Goal: Use online tool/utility

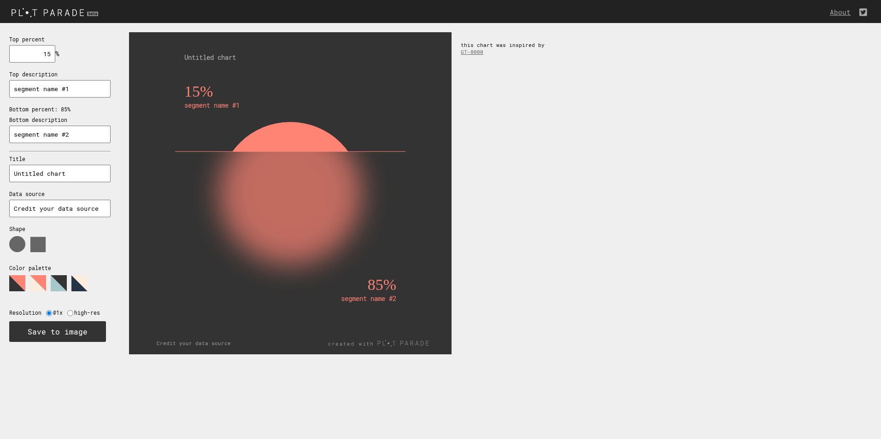
drag, startPoint x: 303, startPoint y: 146, endPoint x: 293, endPoint y: 185, distance: 39.9
click at [293, 184] on g "15% segment name #1 85% segment name #2" at bounding box center [290, 223] width 230 height 280
drag, startPoint x: 291, startPoint y: 240, endPoint x: 288, endPoint y: 196, distance: 44.3
click at [291, 240] on rect at bounding box center [290, 258] width 212 height 212
click at [282, 142] on rect at bounding box center [290, 136] width 212 height 29
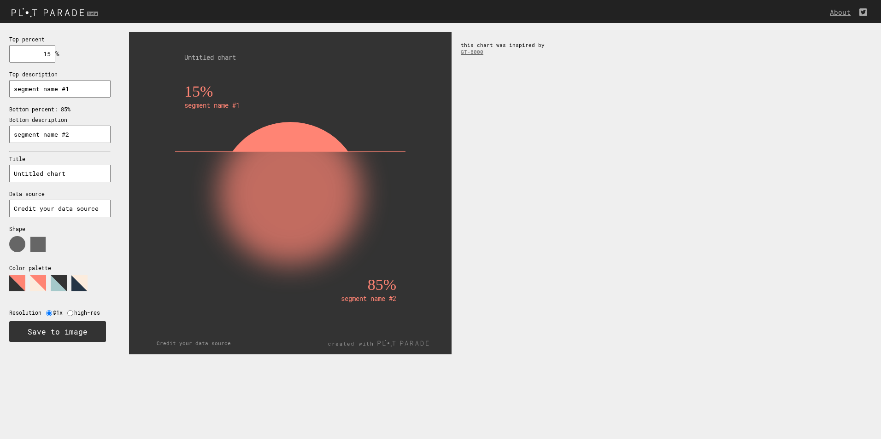
click at [71, 309] on div "Resolution @1x high-res" at bounding box center [56, 308] width 95 height 16
click at [70, 310] on div "Resolution @1x high-res" at bounding box center [56, 308] width 95 height 16
click at [68, 315] on input "radio" at bounding box center [70, 313] width 6 height 6
radio input "true"
click at [384, 296] on text "segment name #2" at bounding box center [368, 298] width 55 height 9
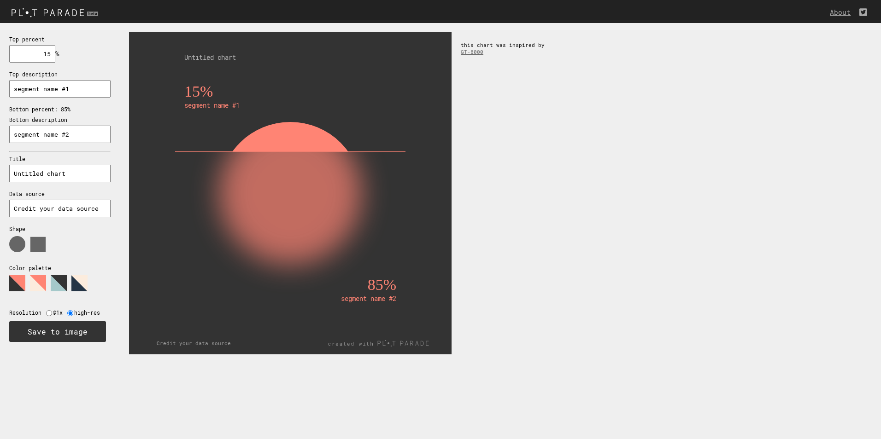
click at [323, 171] on rect at bounding box center [290, 258] width 212 height 212
drag, startPoint x: 27, startPoint y: 140, endPoint x: 32, endPoint y: 135, distance: 6.5
click at [28, 139] on input "segment name #2" at bounding box center [59, 135] width 101 height 18
drag, startPoint x: 28, startPoint y: 53, endPoint x: 61, endPoint y: 48, distance: 33.4
click at [61, 48] on div "Top percent 15 % needs to be between 0% and 100% Top description segment name #…" at bounding box center [60, 188] width 120 height 331
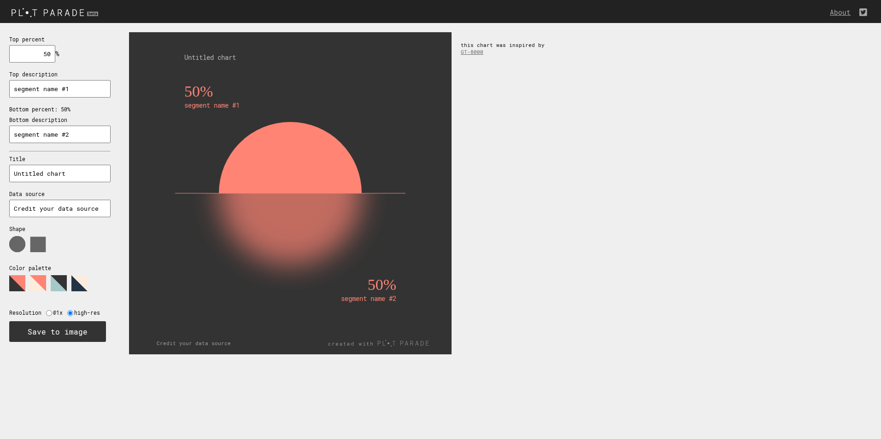
click at [54, 55] on input "50" at bounding box center [32, 54] width 46 height 18
drag, startPoint x: 27, startPoint y: 58, endPoint x: 54, endPoint y: 56, distance: 26.8
click at [54, 56] on input "42" at bounding box center [32, 54] width 46 height 18
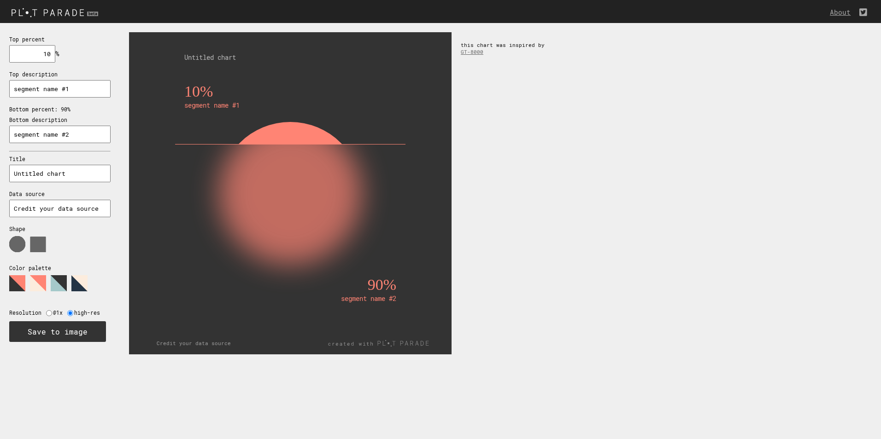
drag, startPoint x: 34, startPoint y: 57, endPoint x: 58, endPoint y: 60, distance: 23.8
click at [58, 60] on div "Top percent 10 % needs to be between 0% and 100% Top description segment name #…" at bounding box center [60, 188] width 120 height 331
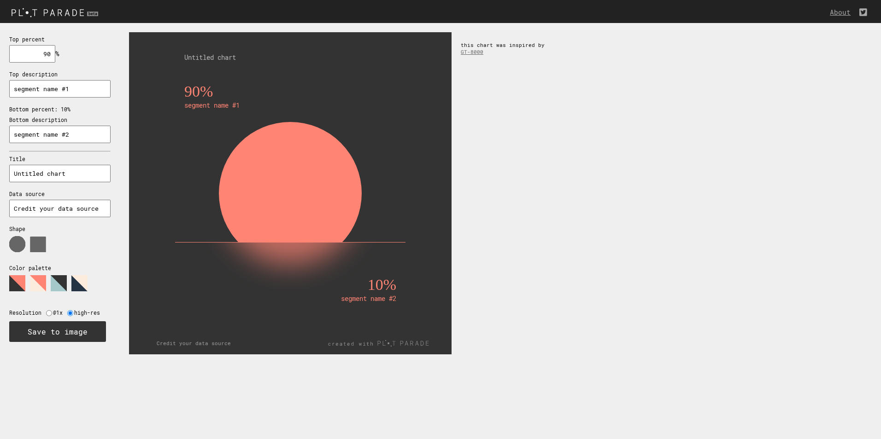
drag, startPoint x: 39, startPoint y: 61, endPoint x: 64, endPoint y: 59, distance: 25.0
click at [64, 59] on div "Top percent 90 % needs to be between 0% and 100% Top description segment name #…" at bounding box center [60, 188] width 120 height 331
drag, startPoint x: 39, startPoint y: 48, endPoint x: 85, endPoint y: 51, distance: 46.1
click at [85, 51] on div "Top percent 100 % needs to be between 0% and 100% Top description segment name …" at bounding box center [60, 188] width 120 height 331
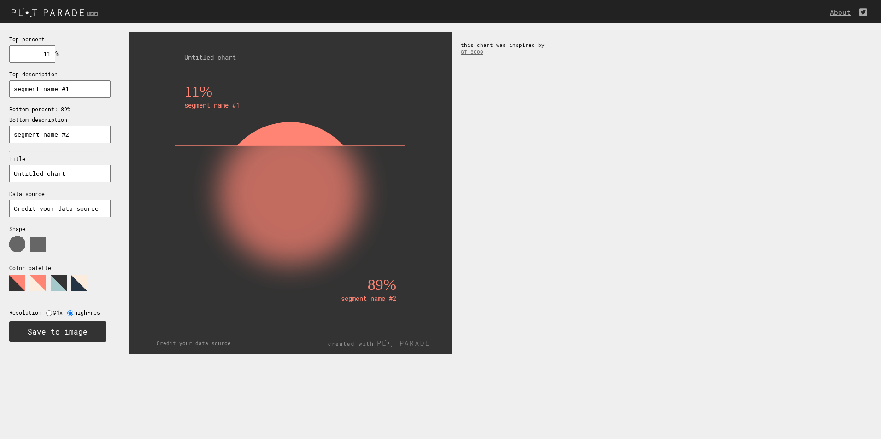
type input "110"
